Goal: Information Seeking & Learning: Learn about a topic

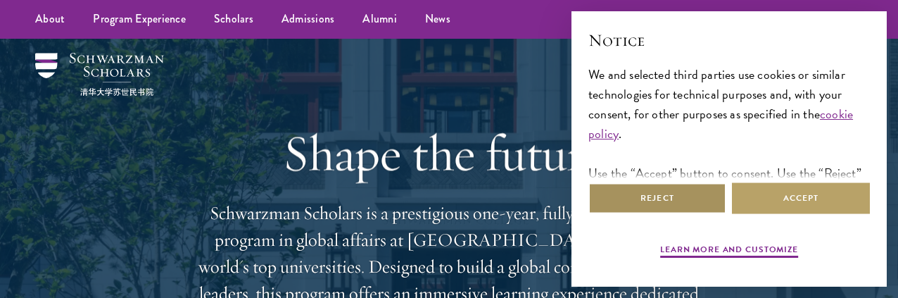
click at [654, 196] on button "Reject" at bounding box center [657, 198] width 138 height 32
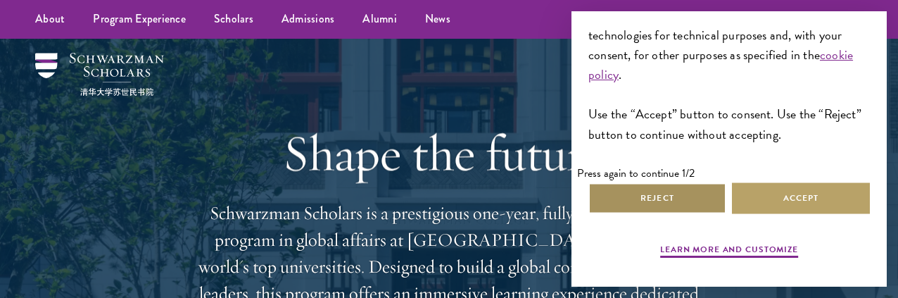
click at [652, 182] on button "Reject" at bounding box center [657, 198] width 138 height 32
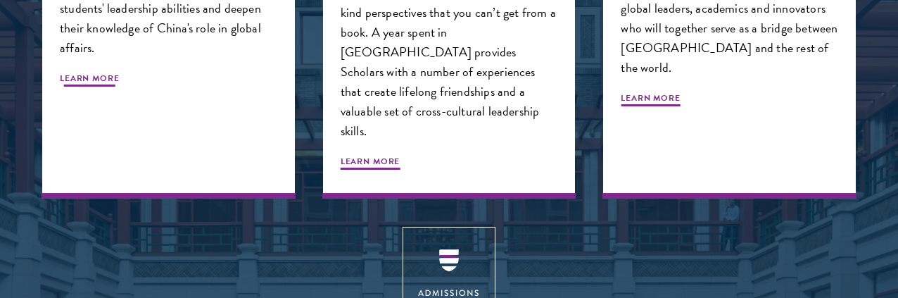
scroll to position [1649, 0]
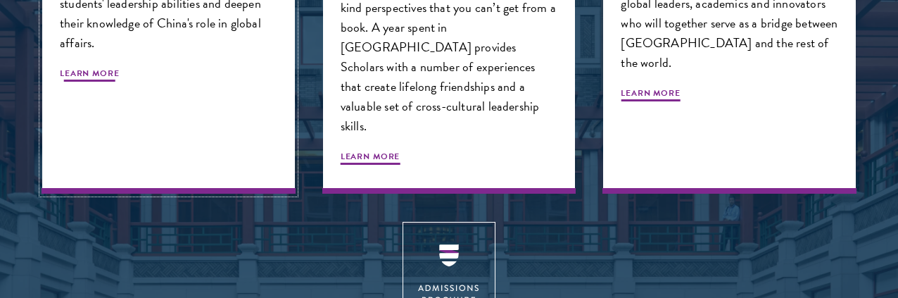
click at [116, 84] on span "Learn More" at bounding box center [90, 75] width 60 height 17
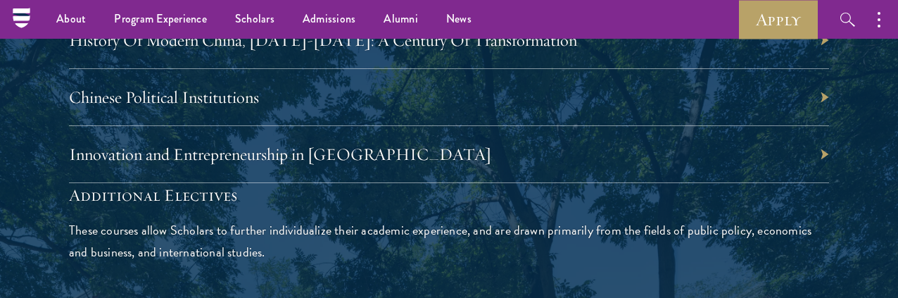
scroll to position [4182, 0]
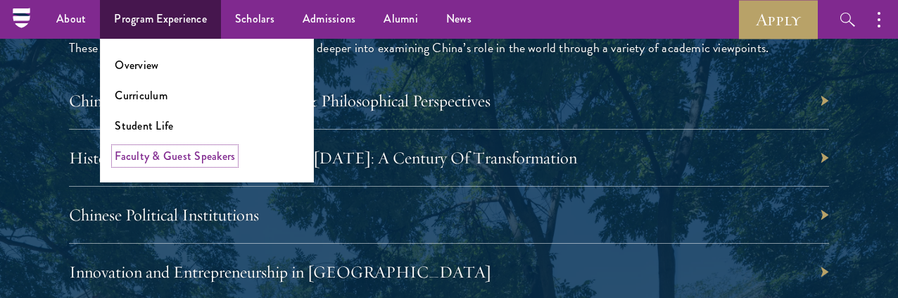
click at [155, 155] on link "Faculty & Guest Speakers" at bounding box center [175, 156] width 120 height 16
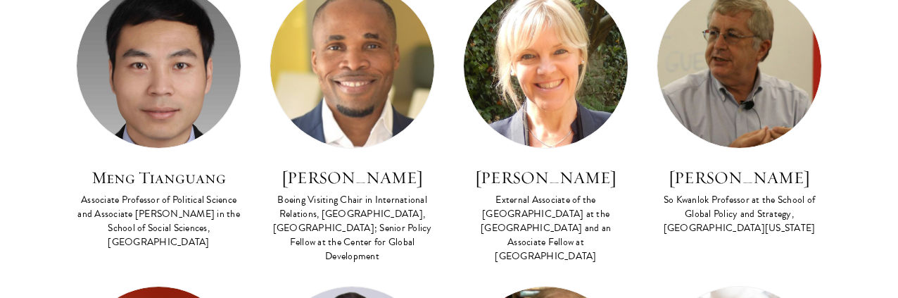
scroll to position [2716, 0]
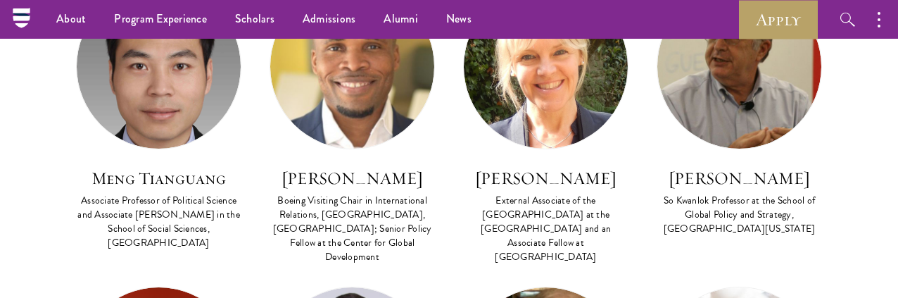
click at [65, 267] on section "Faculty Co Faculty Asian Regional Security FACULTY BIO [PERSON_NAME] Distinguis…" at bounding box center [449, 143] width 898 height 4628
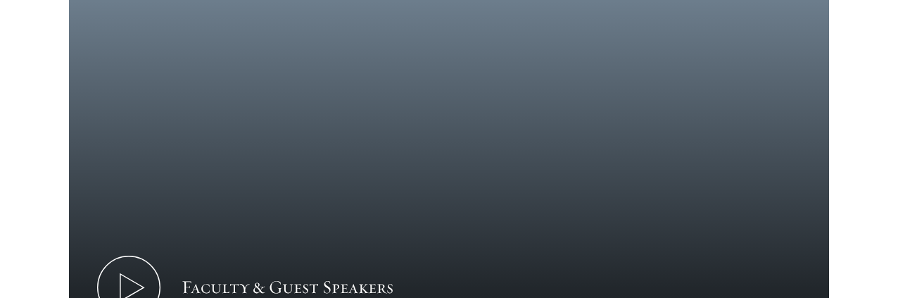
scroll to position [6095, 0]
